Goal: Understand process/instructions

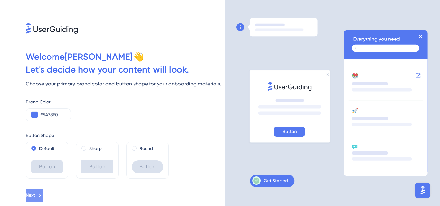
click at [43, 192] on button "Next" at bounding box center [34, 195] width 17 height 13
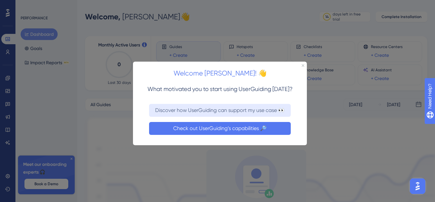
click at [210, 130] on button "Check out UserGuiding’s capabilities 🔎" at bounding box center [220, 127] width 142 height 13
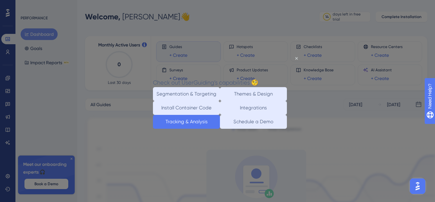
click at [211, 128] on button "Tracking & Analysis" at bounding box center [186, 122] width 67 height 14
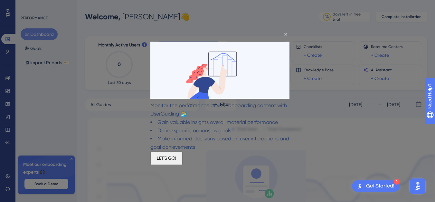
click at [183, 165] on button "LET'S GO!" at bounding box center [166, 158] width 32 height 14
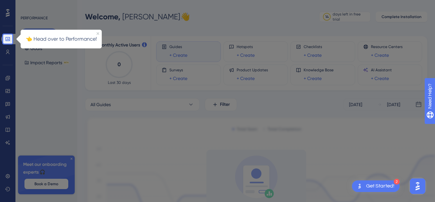
click at [98, 35] on div "👈 Head over to Performance!" at bounding box center [61, 39] width 81 height 19
click at [96, 30] on div "👈 Head over to Performance!" at bounding box center [61, 39] width 81 height 19
click at [5, 44] on div at bounding box center [7, 157] width 9 height 229
click at [8, 42] on link at bounding box center [8, 39] width 15 height 10
click at [49, 181] on div at bounding box center [226, 136] width 428 height 272
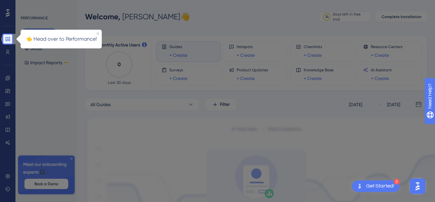
click at [71, 157] on div at bounding box center [226, 136] width 428 height 272
